Goal: Information Seeking & Learning: Learn about a topic

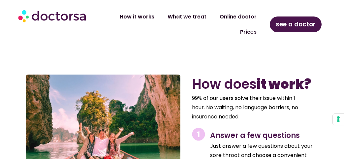
scroll to position [956, 0]
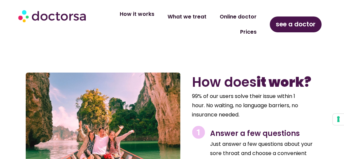
click at [155, 14] on link "How it works" at bounding box center [137, 14] width 48 height 15
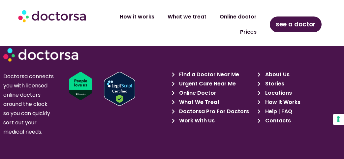
scroll to position [1571, 0]
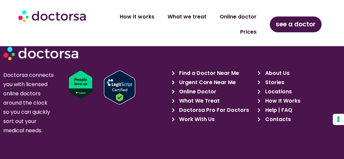
click at [189, 96] on span "What We Treat" at bounding box center [199, 100] width 42 height 9
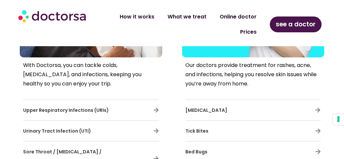
scroll to position [340, 0]
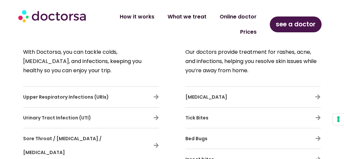
click at [75, 116] on span "Urinary Tract Infection (UTI)" at bounding box center [57, 118] width 68 height 7
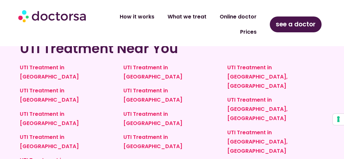
scroll to position [1676, 0]
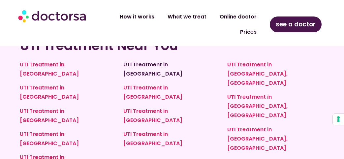
click at [160, 78] on link "UTI Treatment in Hungary" at bounding box center [153, 69] width 59 height 17
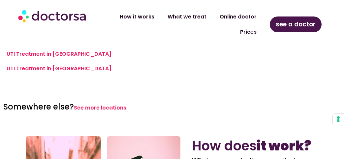
scroll to position [288, 0]
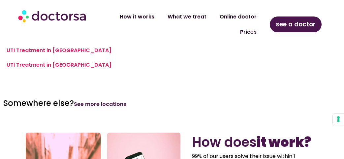
click at [110, 100] on link "See more locations" at bounding box center [100, 104] width 53 height 8
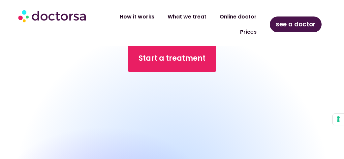
scroll to position [760, 0]
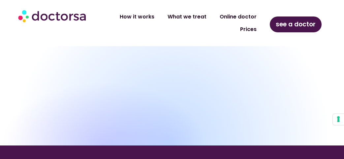
click at [251, 30] on link "Prices" at bounding box center [249, 29] width 30 height 15
